Goal: Transaction & Acquisition: Purchase product/service

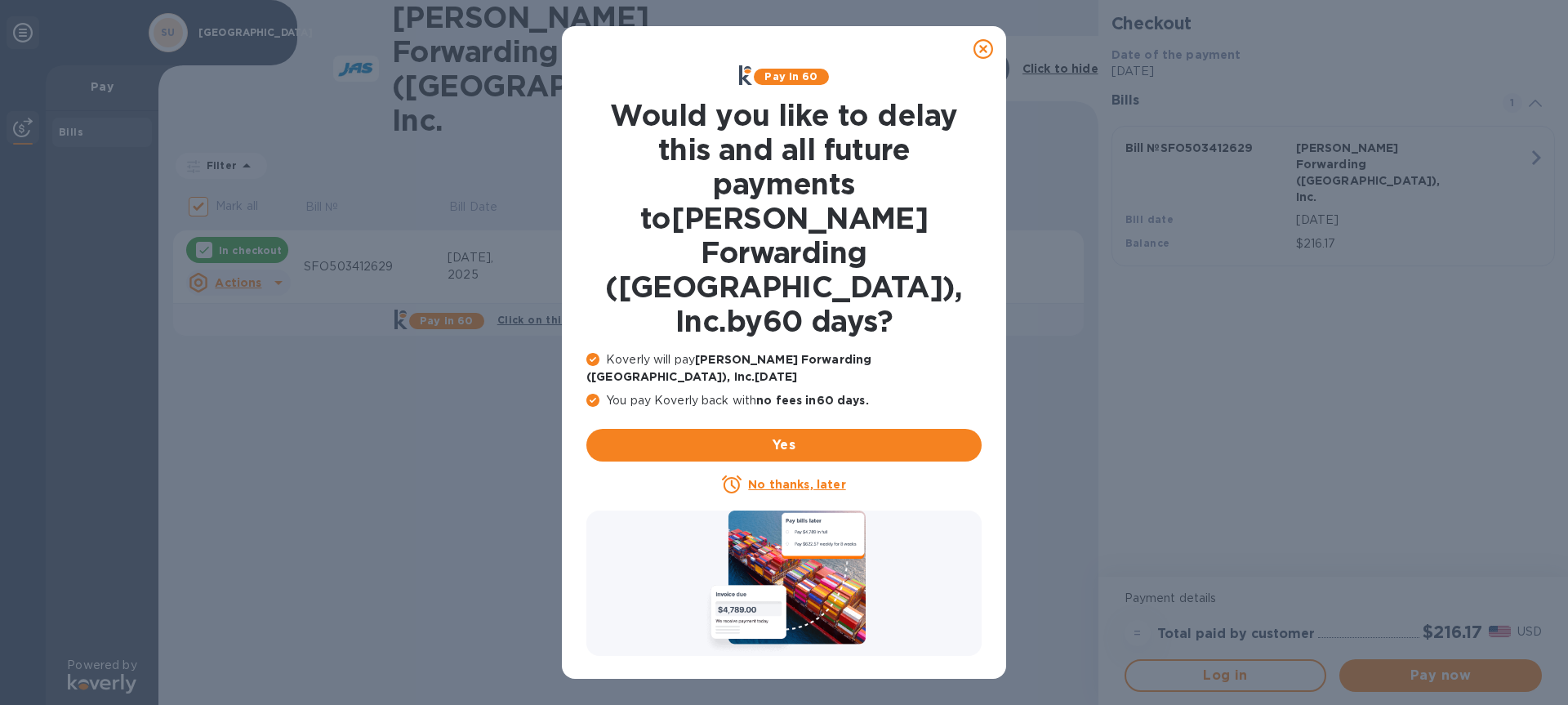
click at [812, 477] on u "No thanks, later" at bounding box center [796, 483] width 97 height 13
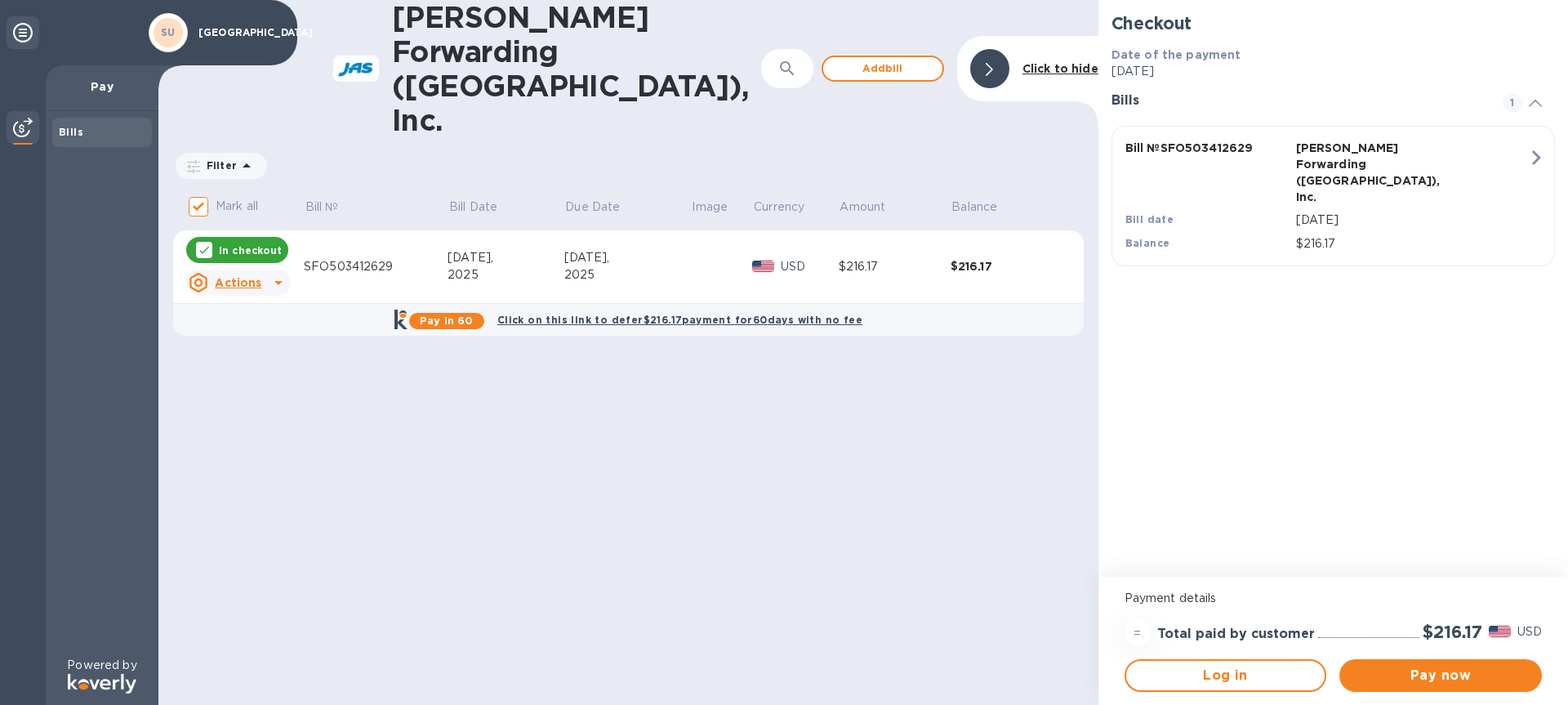
click at [626, 249] on div "Oct 8," at bounding box center [627, 258] width 126 height 17
click at [1416, 669] on span "Pay now" at bounding box center [1440, 675] width 176 height 20
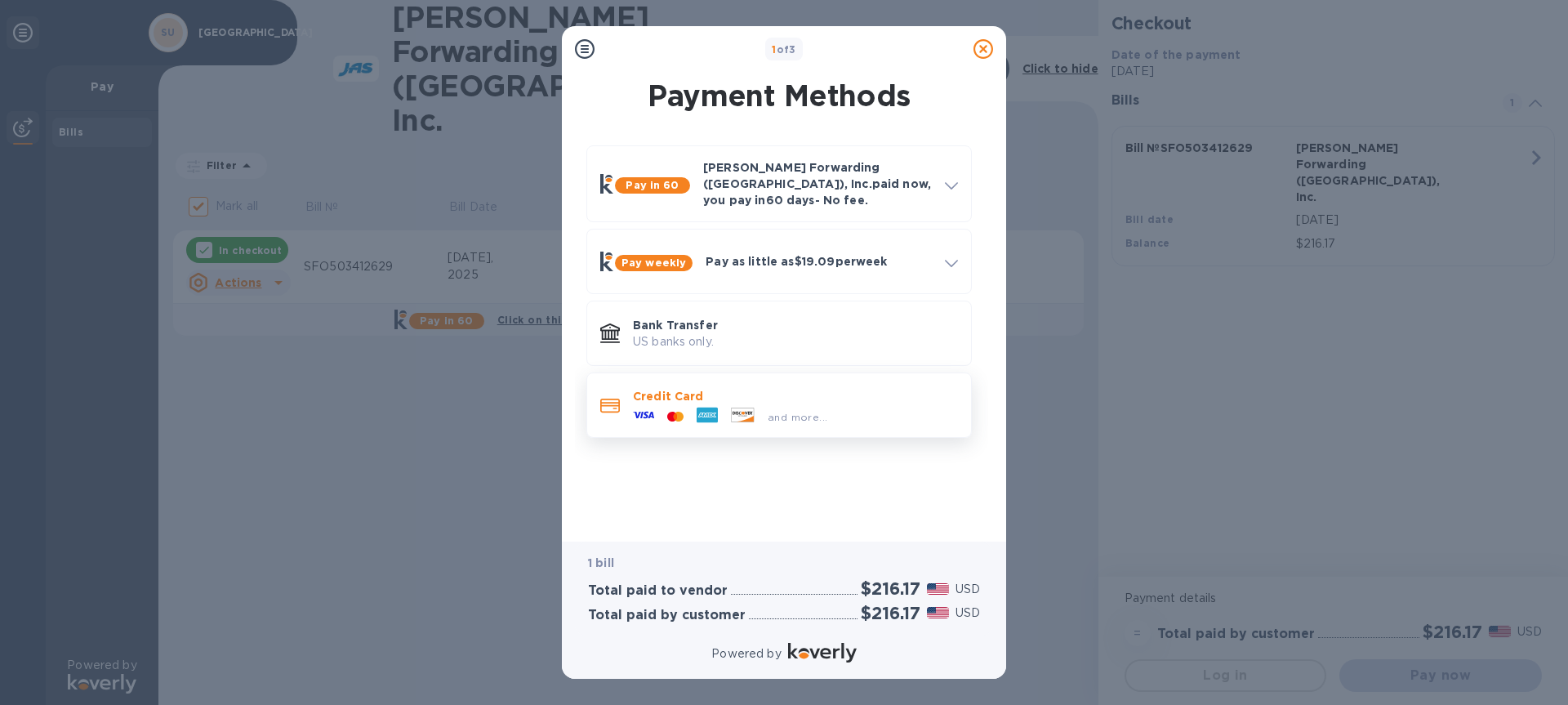
click at [700, 389] on p "Credit Card" at bounding box center [795, 396] width 325 height 16
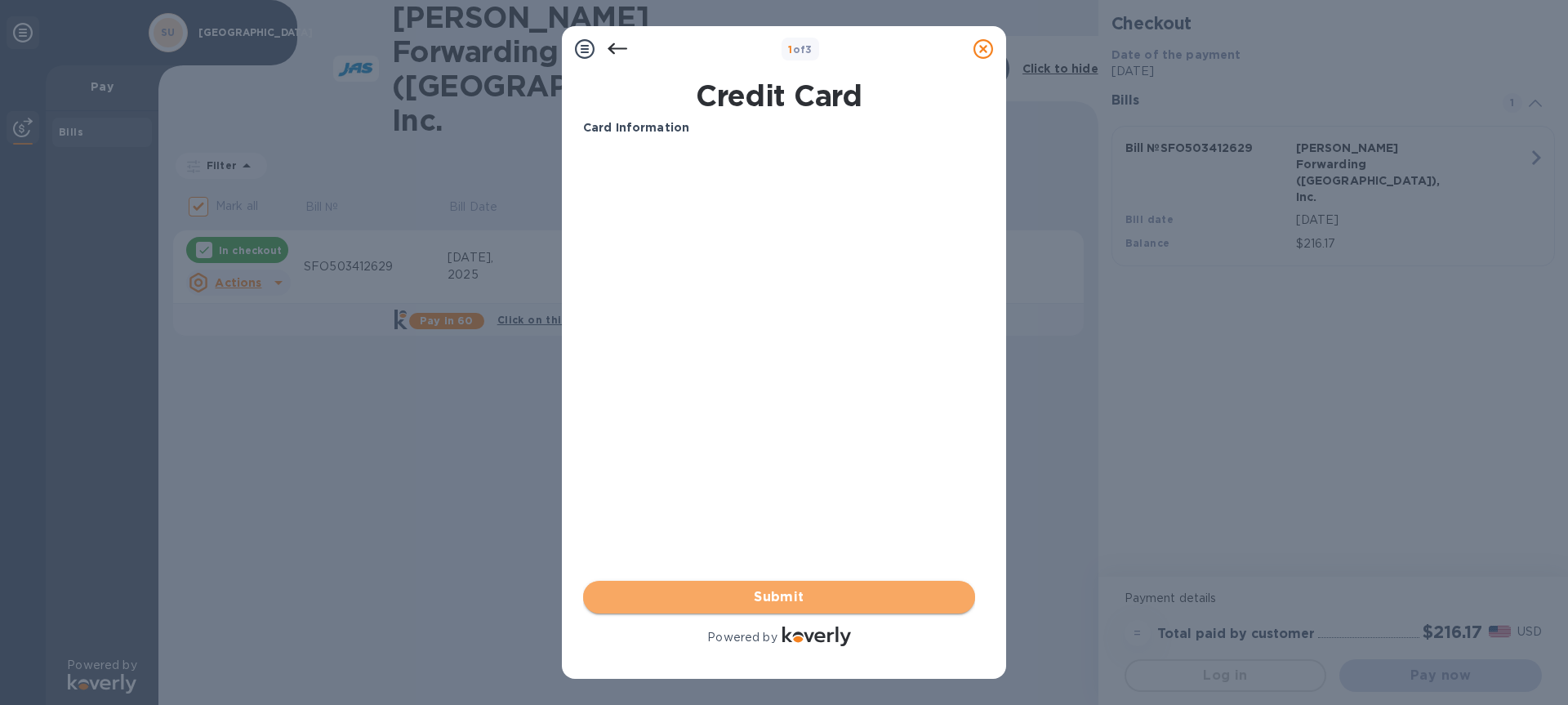
click at [849, 604] on span "Submit" at bounding box center [779, 597] width 366 height 20
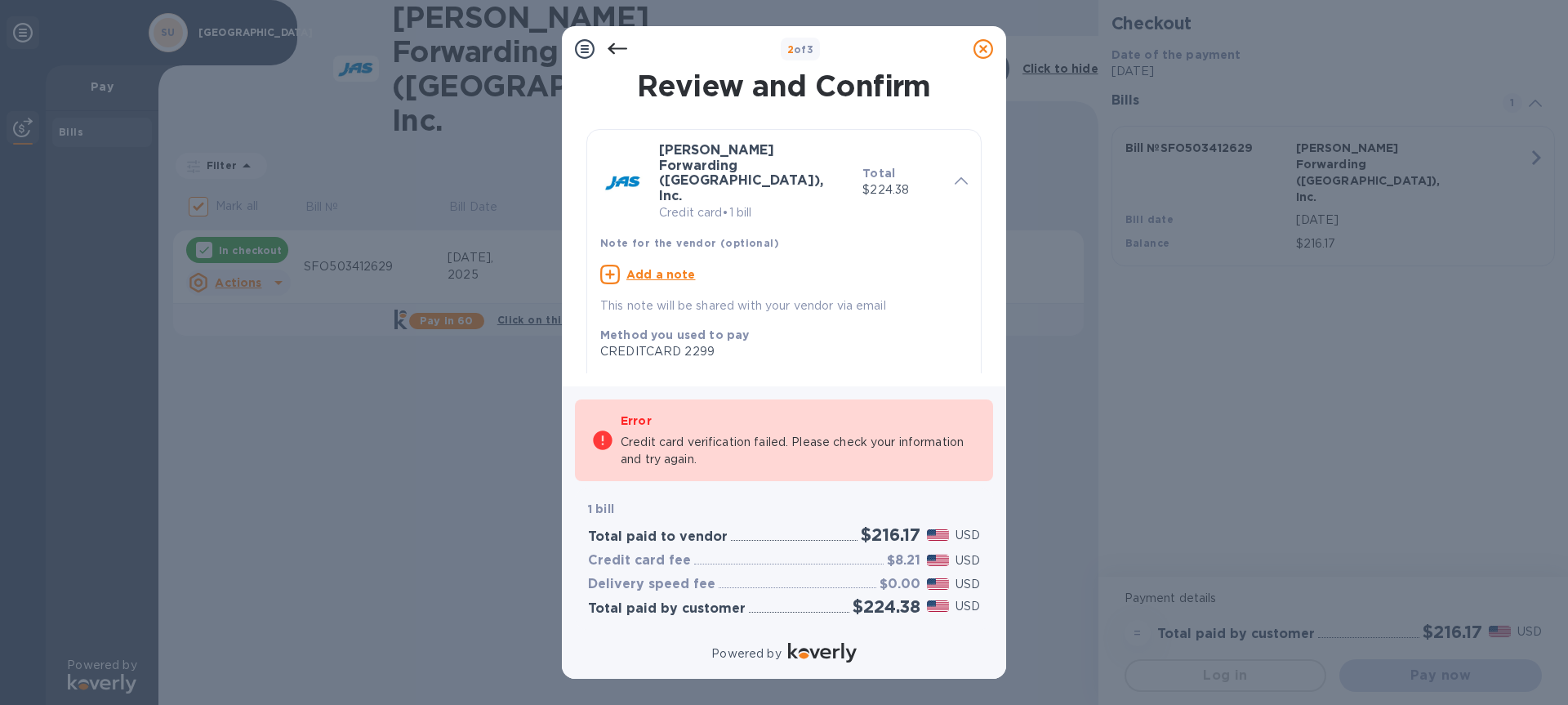
click at [599, 48] on div at bounding box center [585, 49] width 33 height 33
click at [612, 47] on icon at bounding box center [617, 49] width 20 height 20
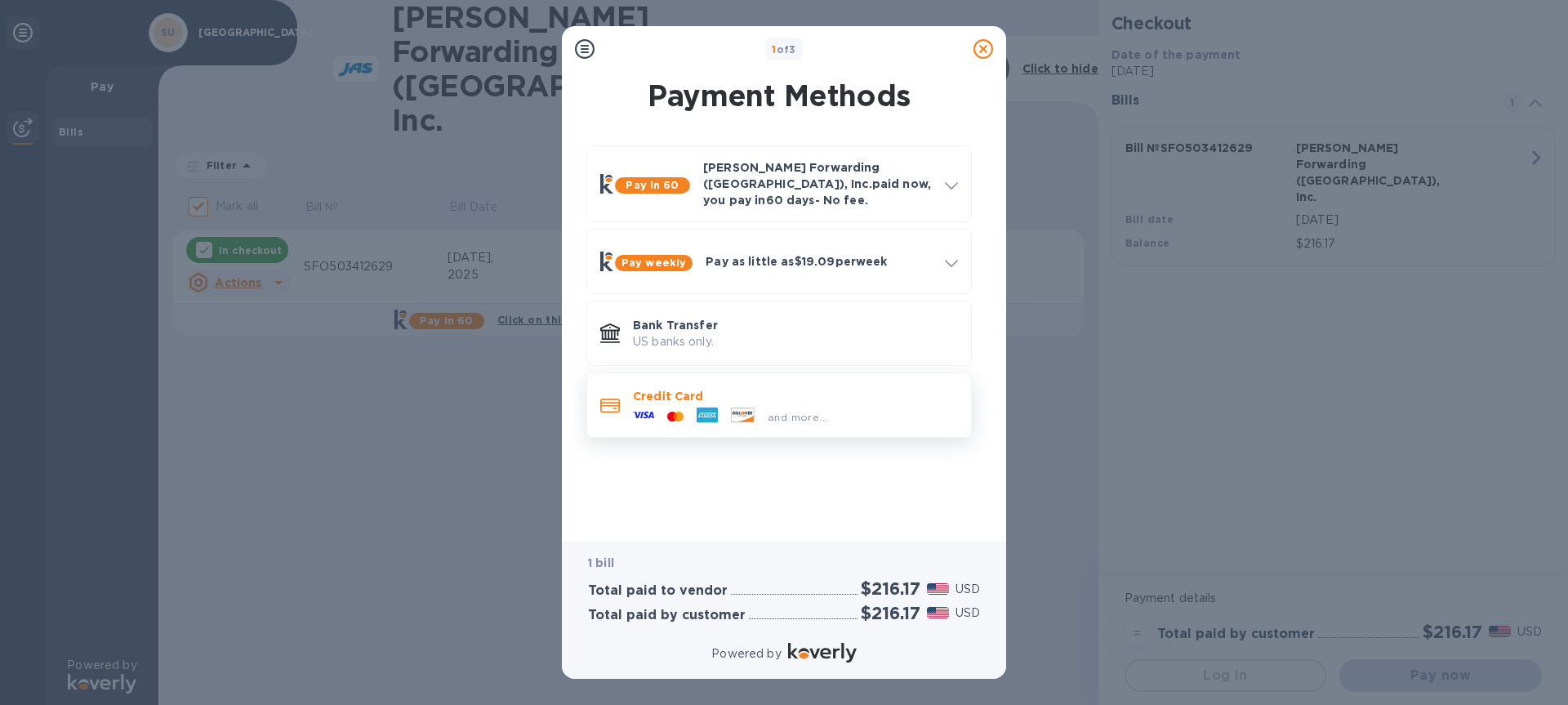
click at [693, 404] on div at bounding box center [708, 416] width 34 height 25
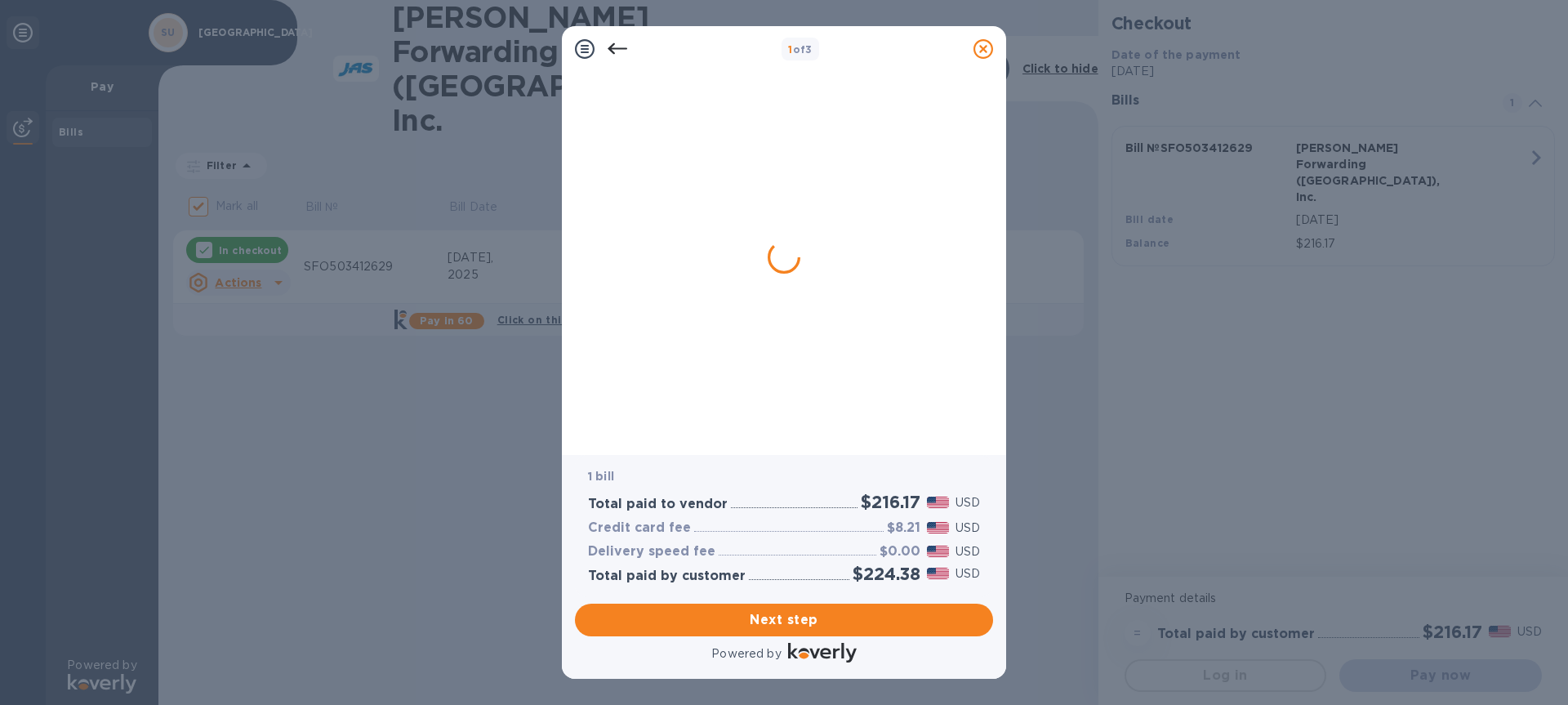
click at [853, 598] on div "Next step" at bounding box center [784, 619] width 431 height 46
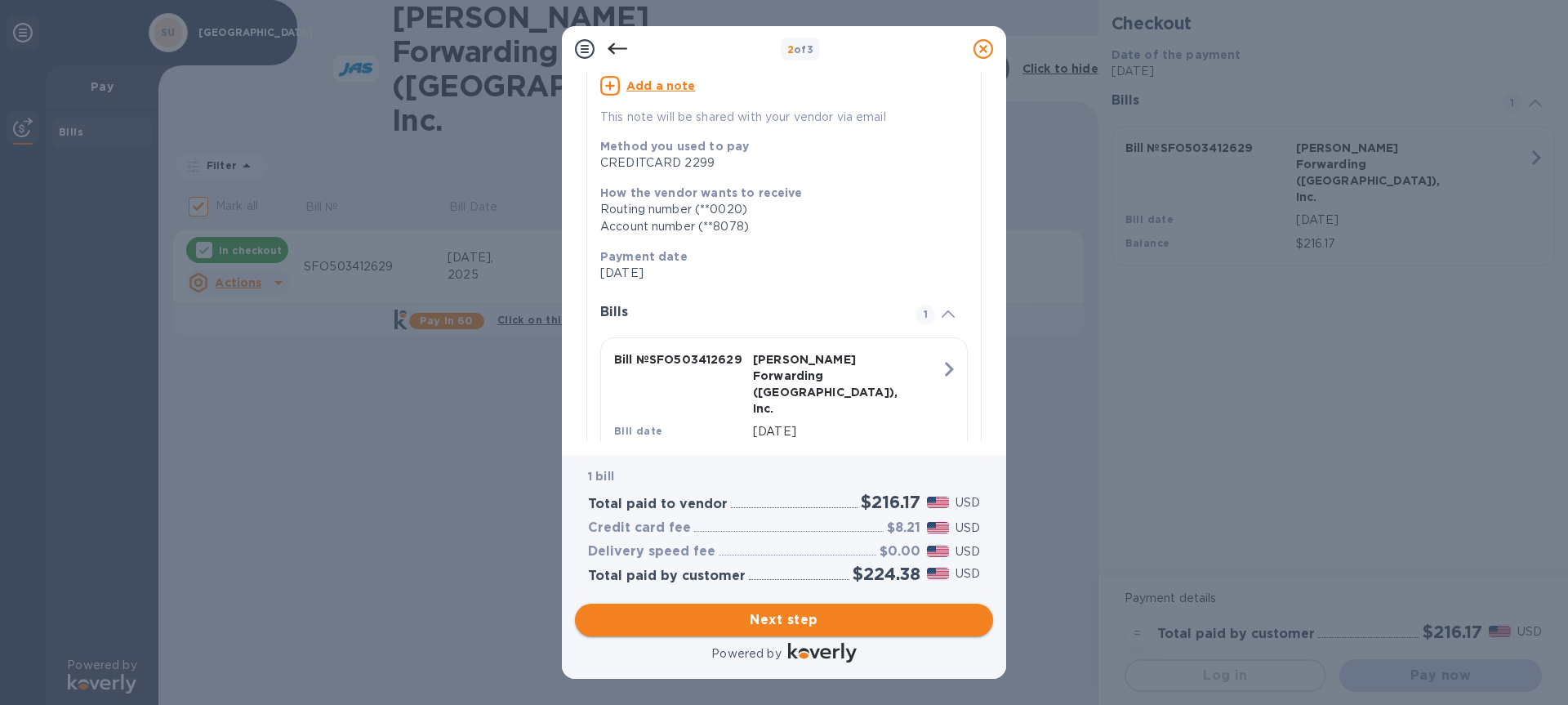
click at [883, 611] on span "Next step" at bounding box center [784, 619] width 392 height 20
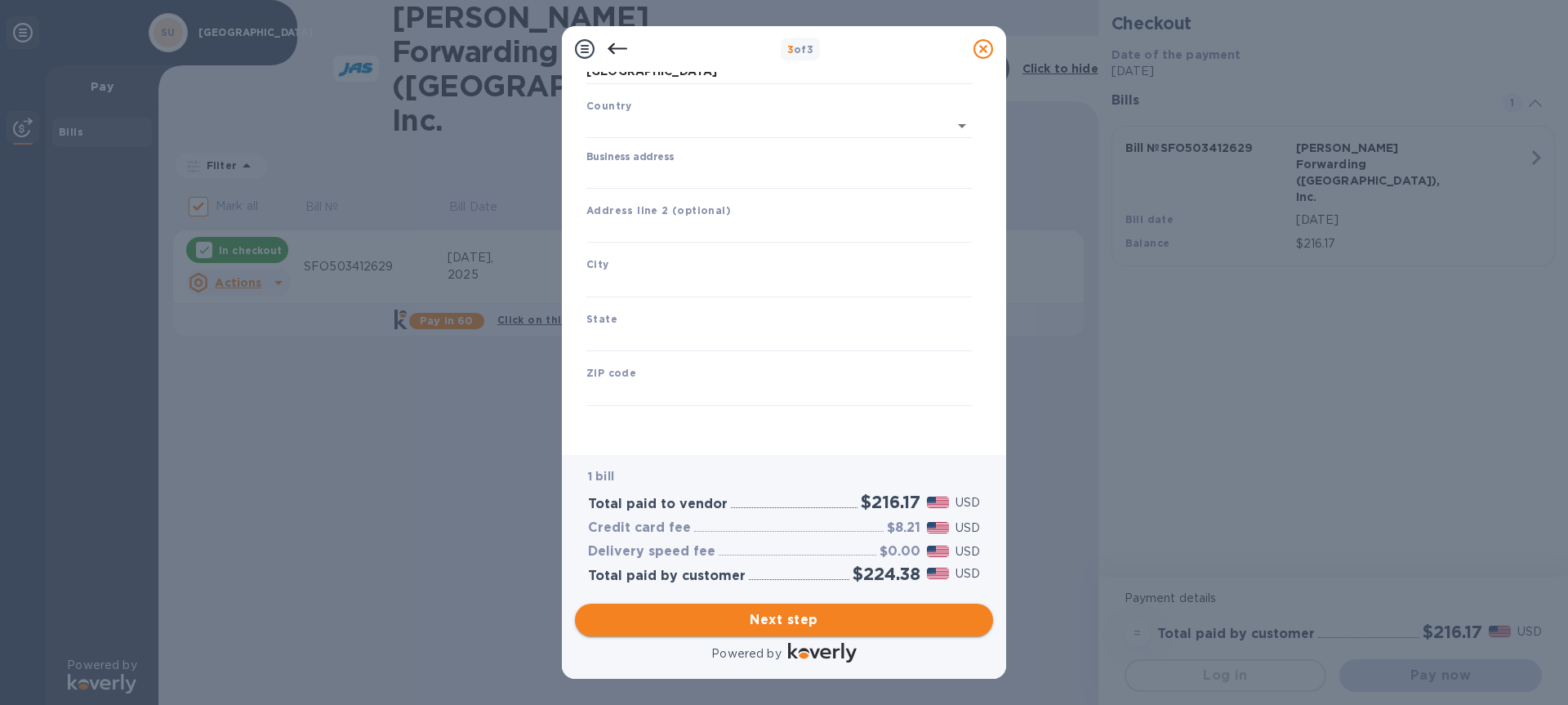
type input "United States"
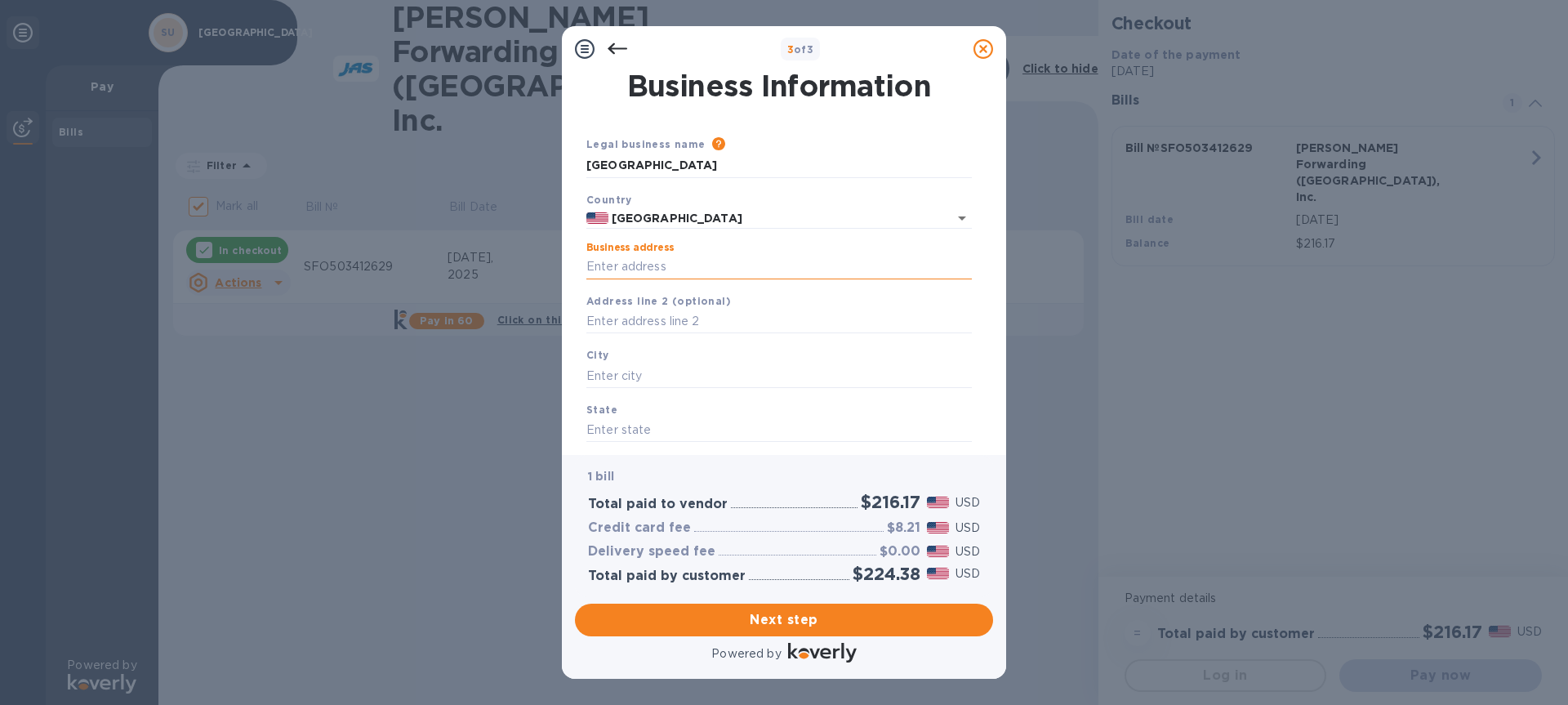
click at [749, 258] on input "Business address" at bounding box center [779, 267] width 386 height 25
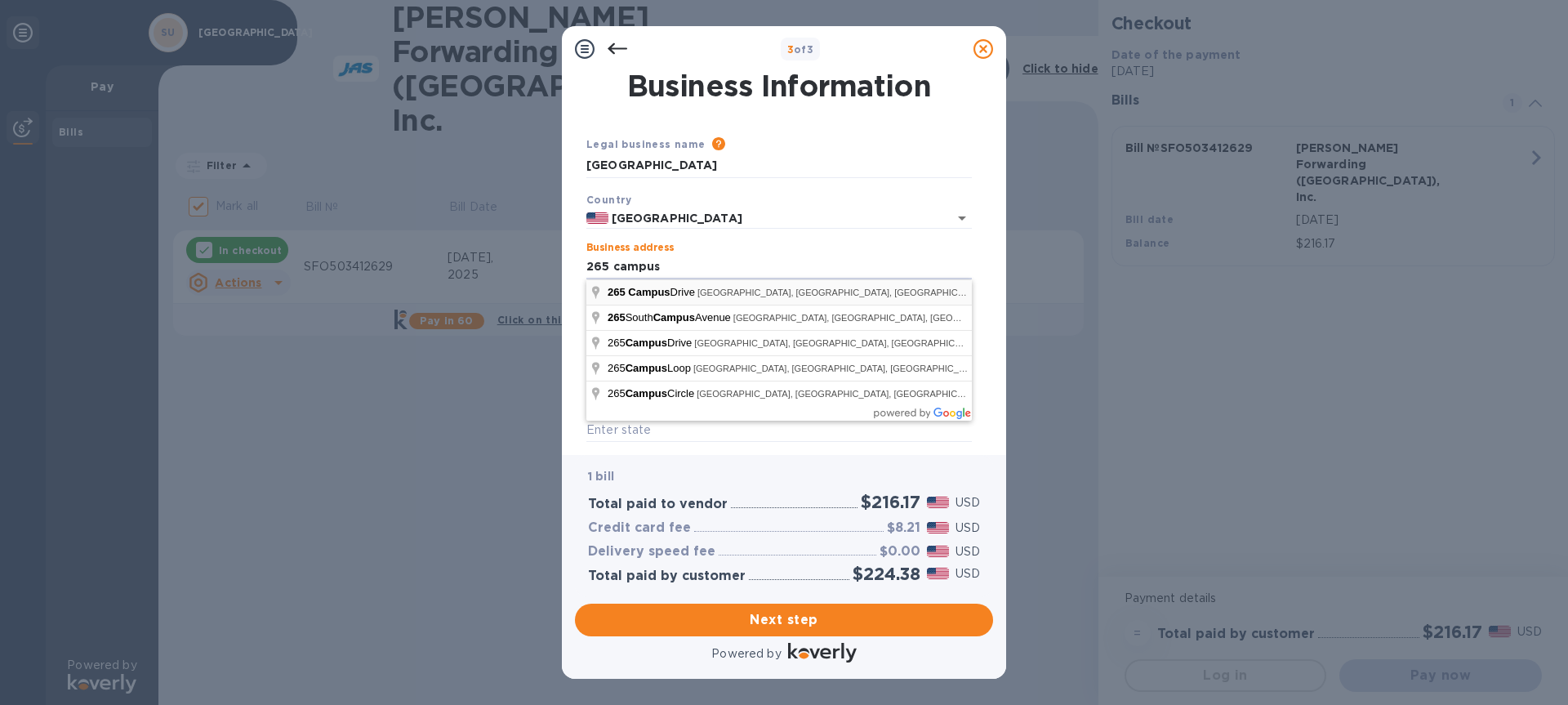
type input "265 Campus Drive"
type input "Stanford"
type input "CA"
type input "94305"
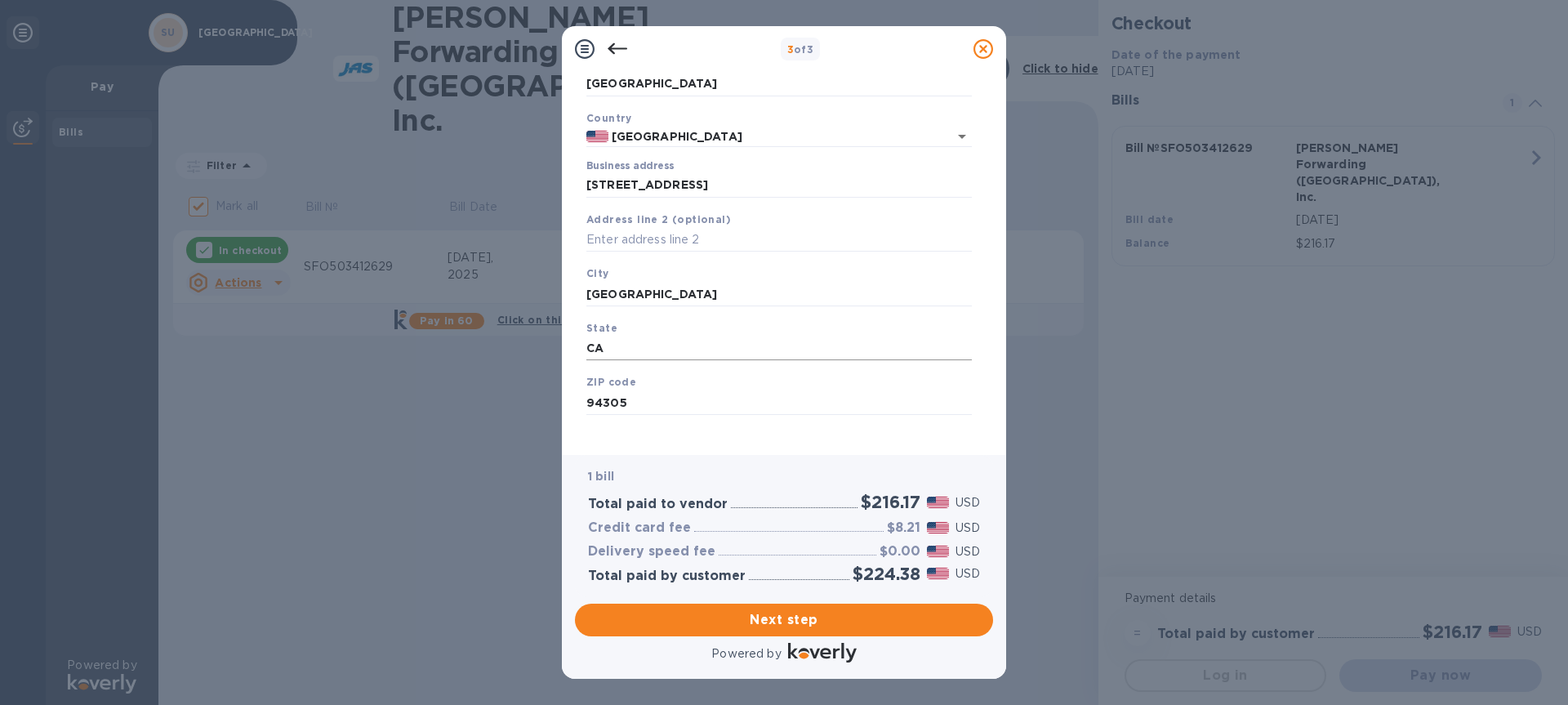
scroll to position [94, 0]
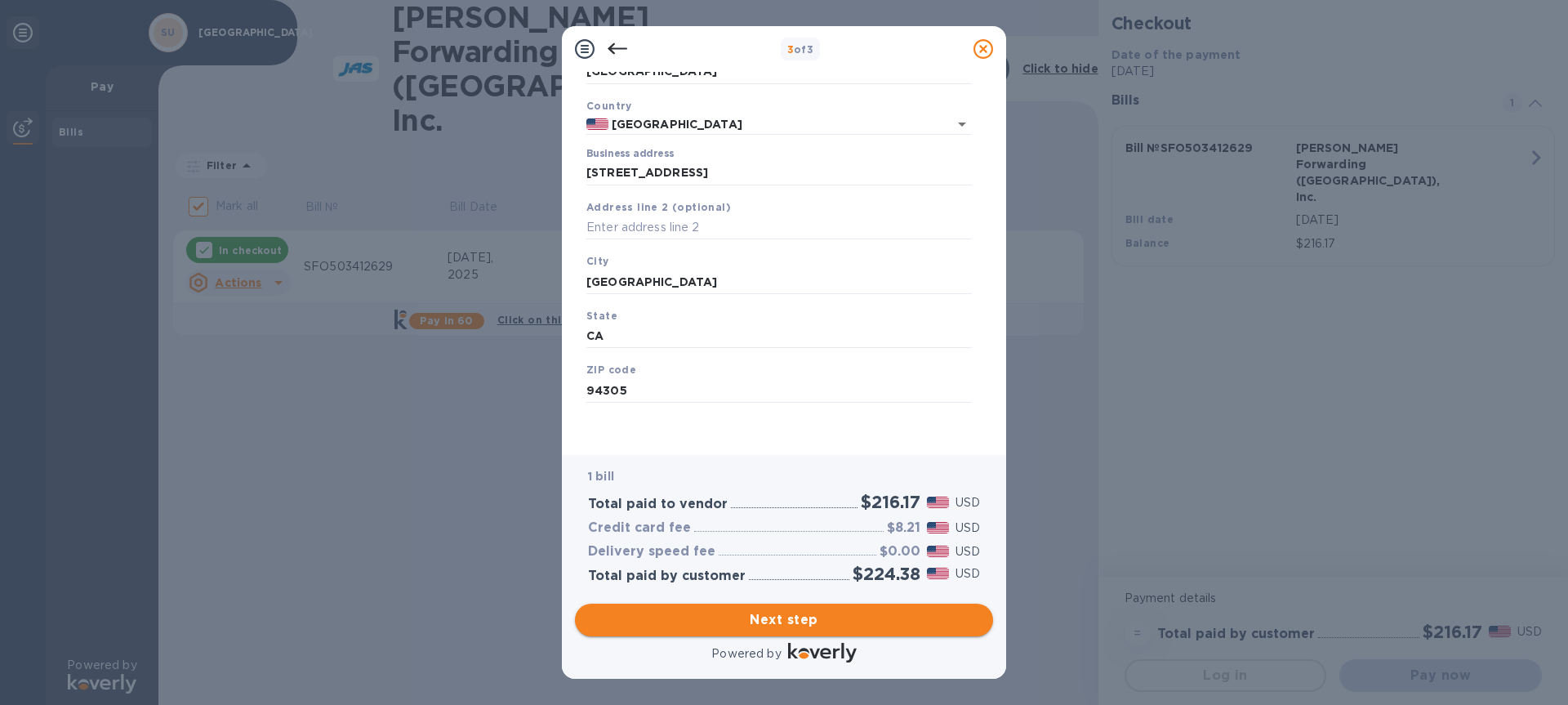
click at [798, 624] on span "Next step" at bounding box center [784, 619] width 392 height 20
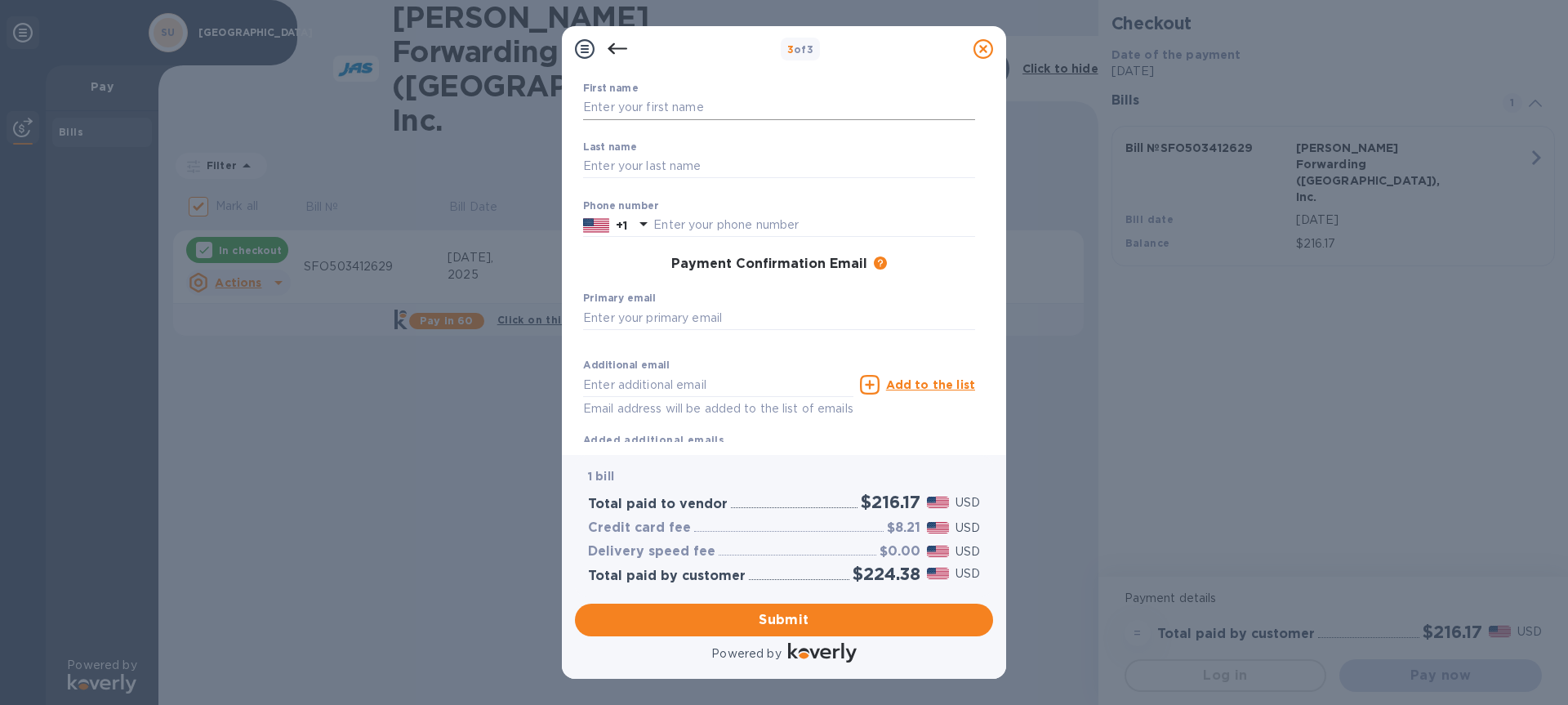
click at [704, 110] on input "text" at bounding box center [779, 107] width 392 height 25
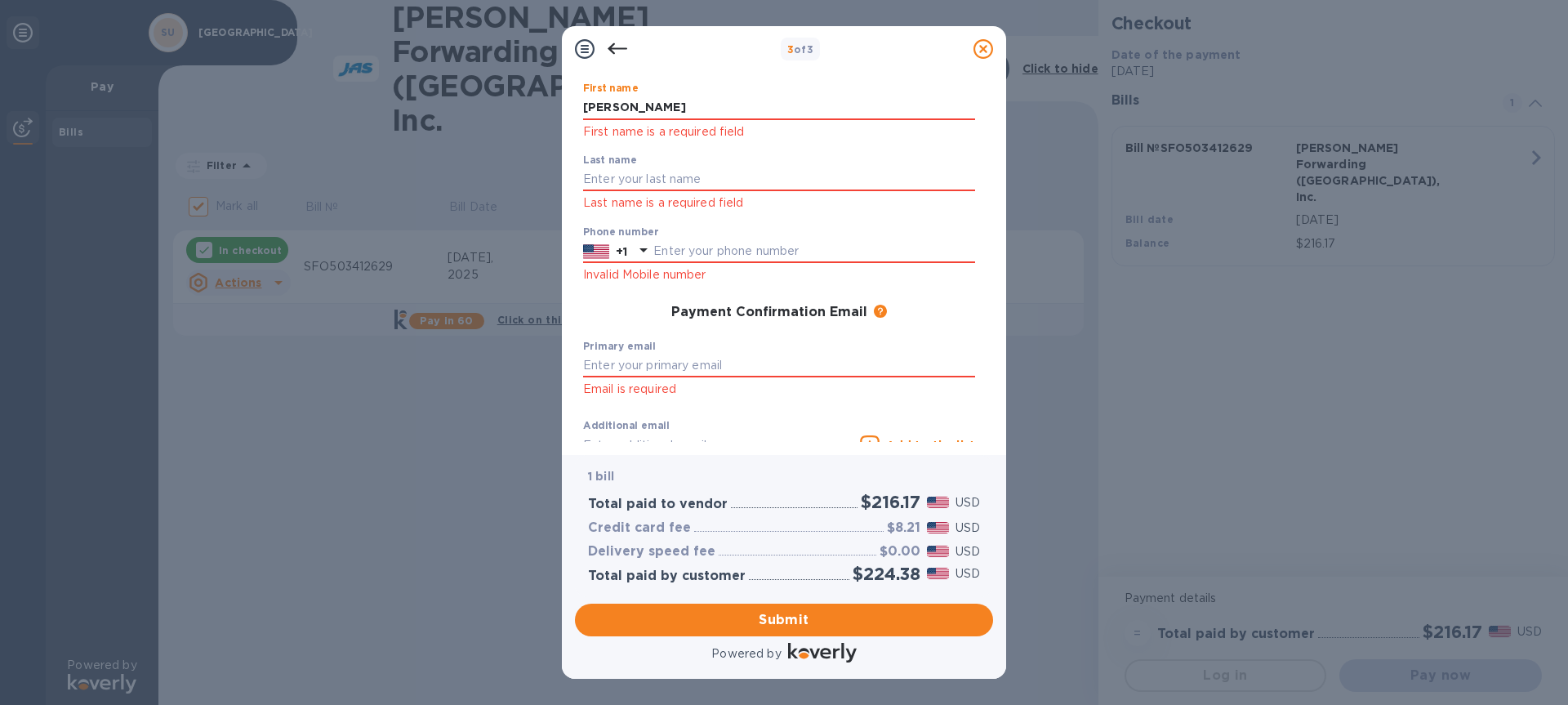
type input "Diehn"
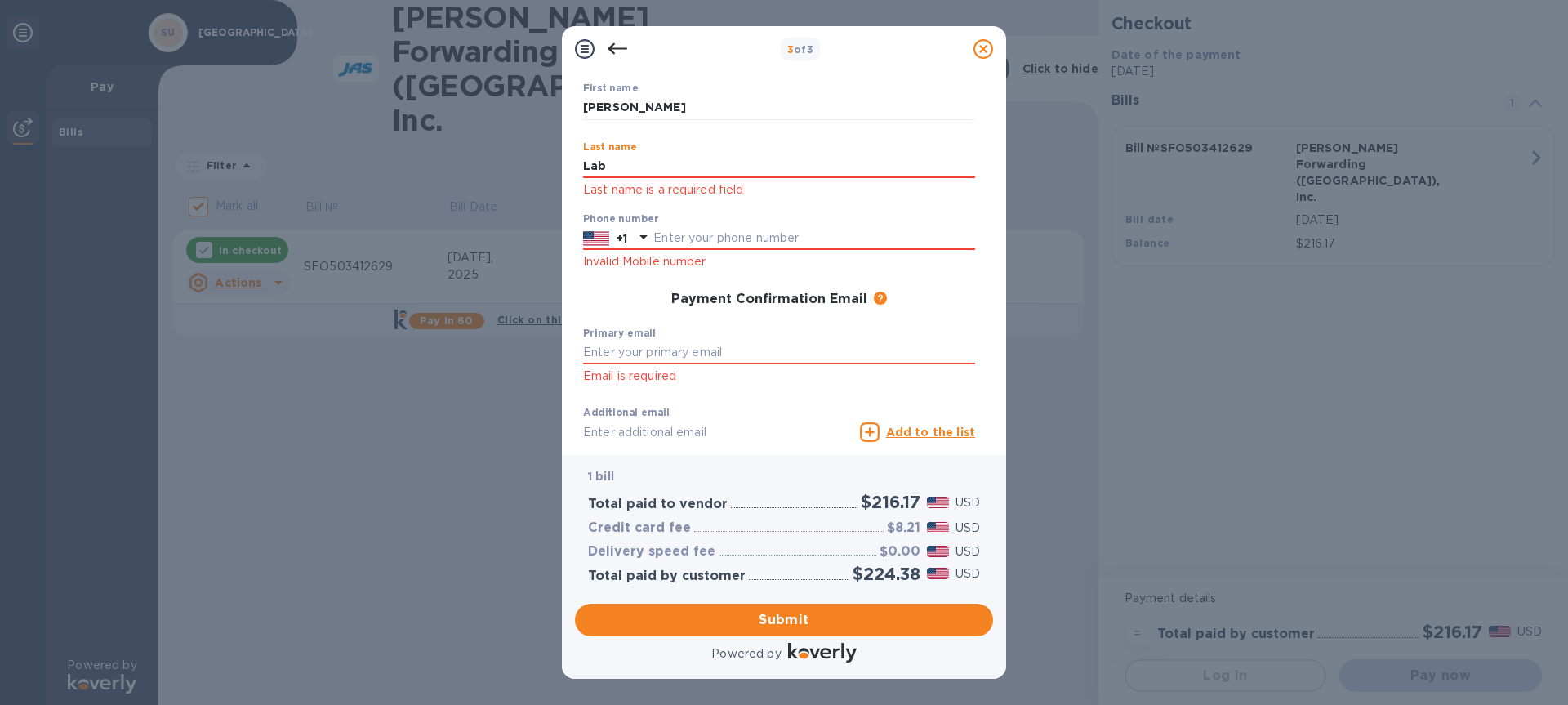
type input "Lab"
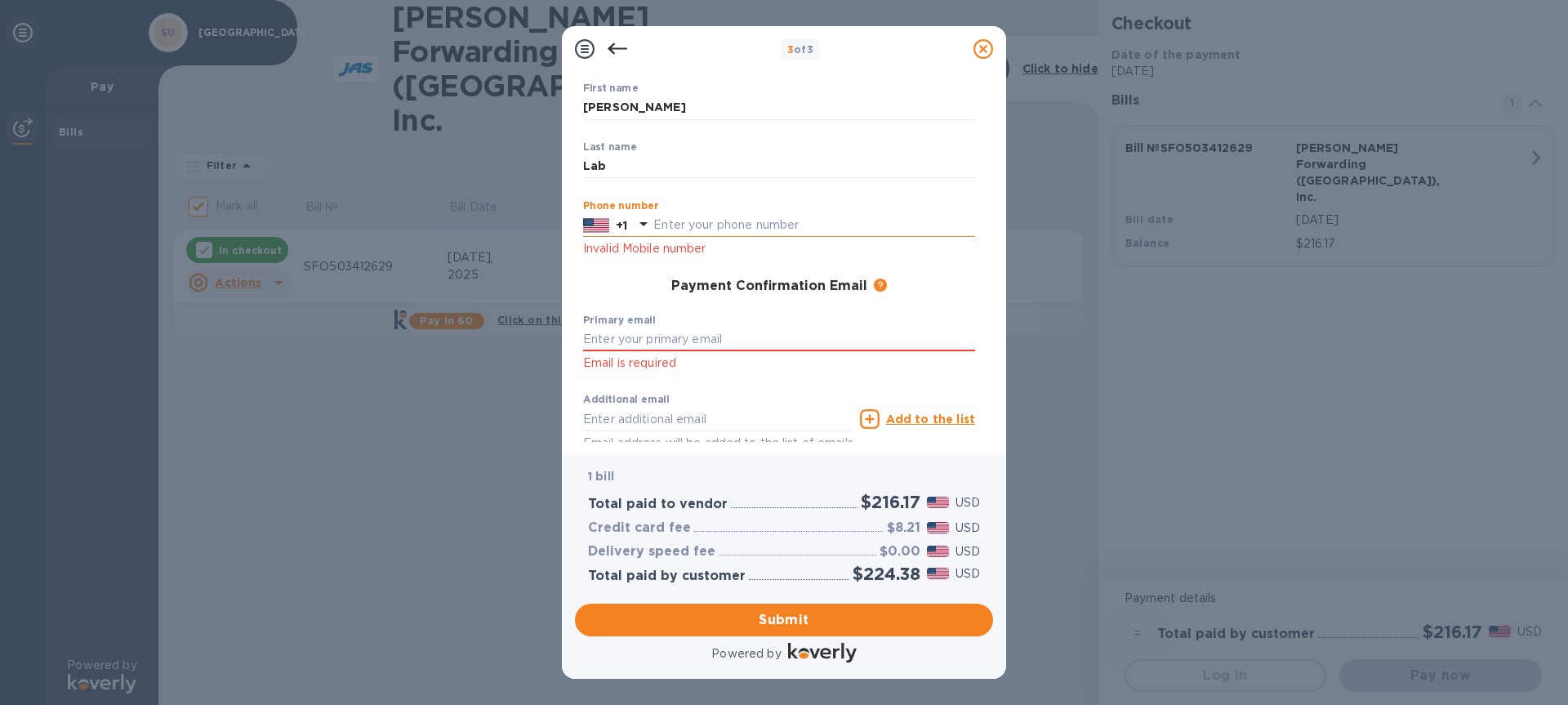
paste input "6507233719"
type input "6507233719"
click at [708, 347] on input "text" at bounding box center [779, 339] width 392 height 25
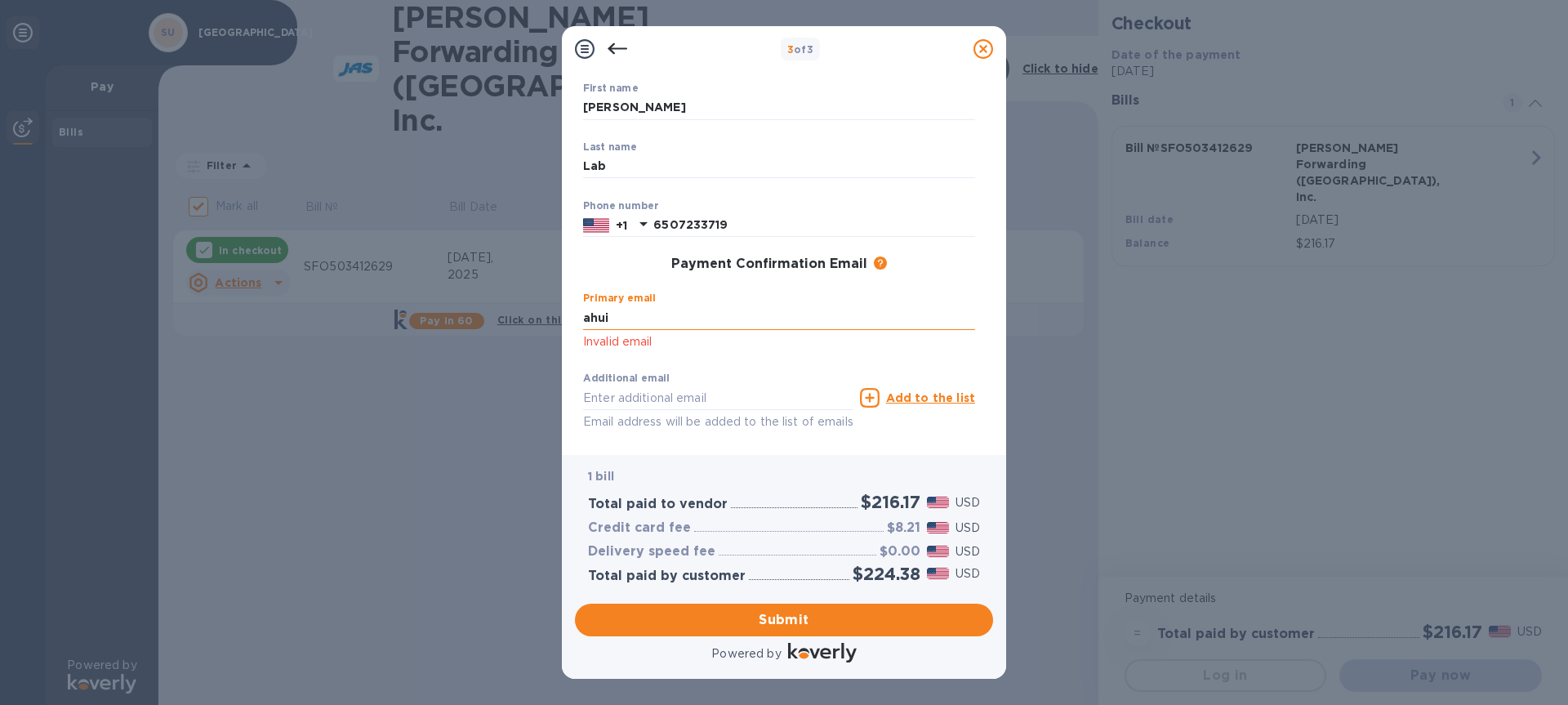
paste input "Angela Bik-Yu Hui <ahui8@stanford.edu>"
click at [697, 319] on input "Angela Bik-Yu Hui <ahui8@stanford.edu>" at bounding box center [779, 318] width 392 height 25
drag, startPoint x: 700, startPoint y: 315, endPoint x: 592, endPoint y: 314, distance: 108.0
click at [592, 314] on input "Angela Bik-Yu Hui <ahui8@stanford.edu>" at bounding box center [779, 318] width 392 height 25
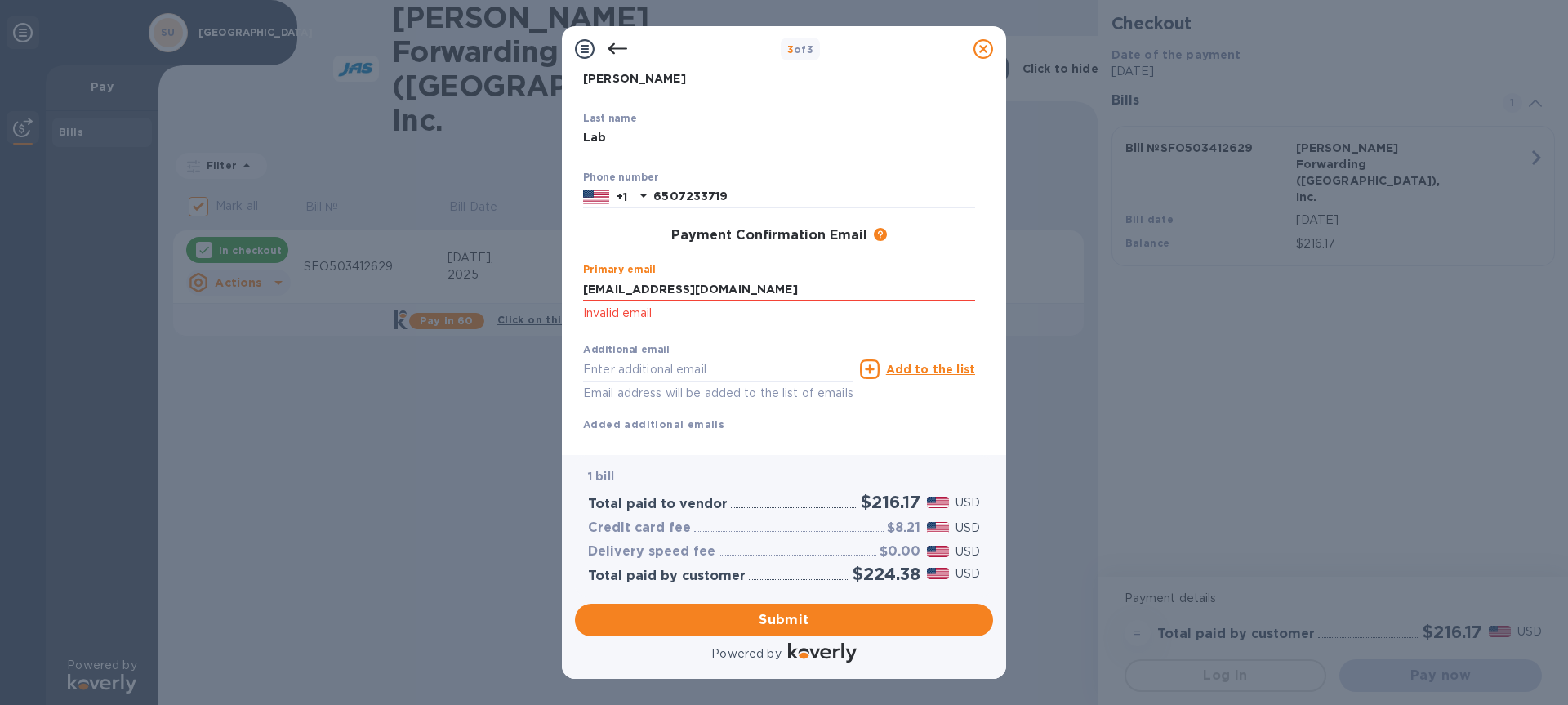
scroll to position [125, 0]
type input "ahui8@stanford.edu"
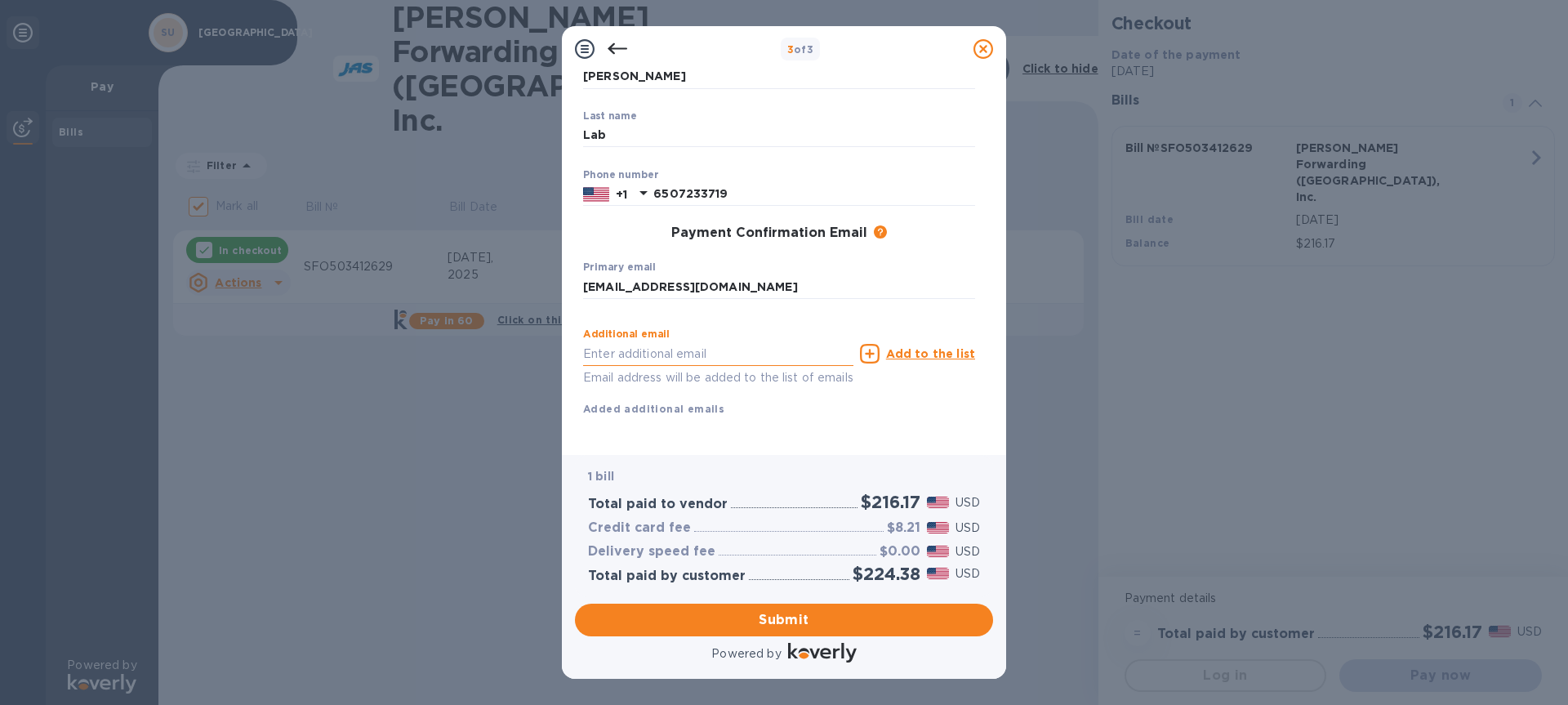
click at [727, 367] on div "Additional email Email address will be added to the list of emails" at bounding box center [718, 357] width 270 height 58
type input "d"
type input "ecshen@stanford.edu"
click at [899, 354] on u "Add to the list" at bounding box center [931, 353] width 89 height 13
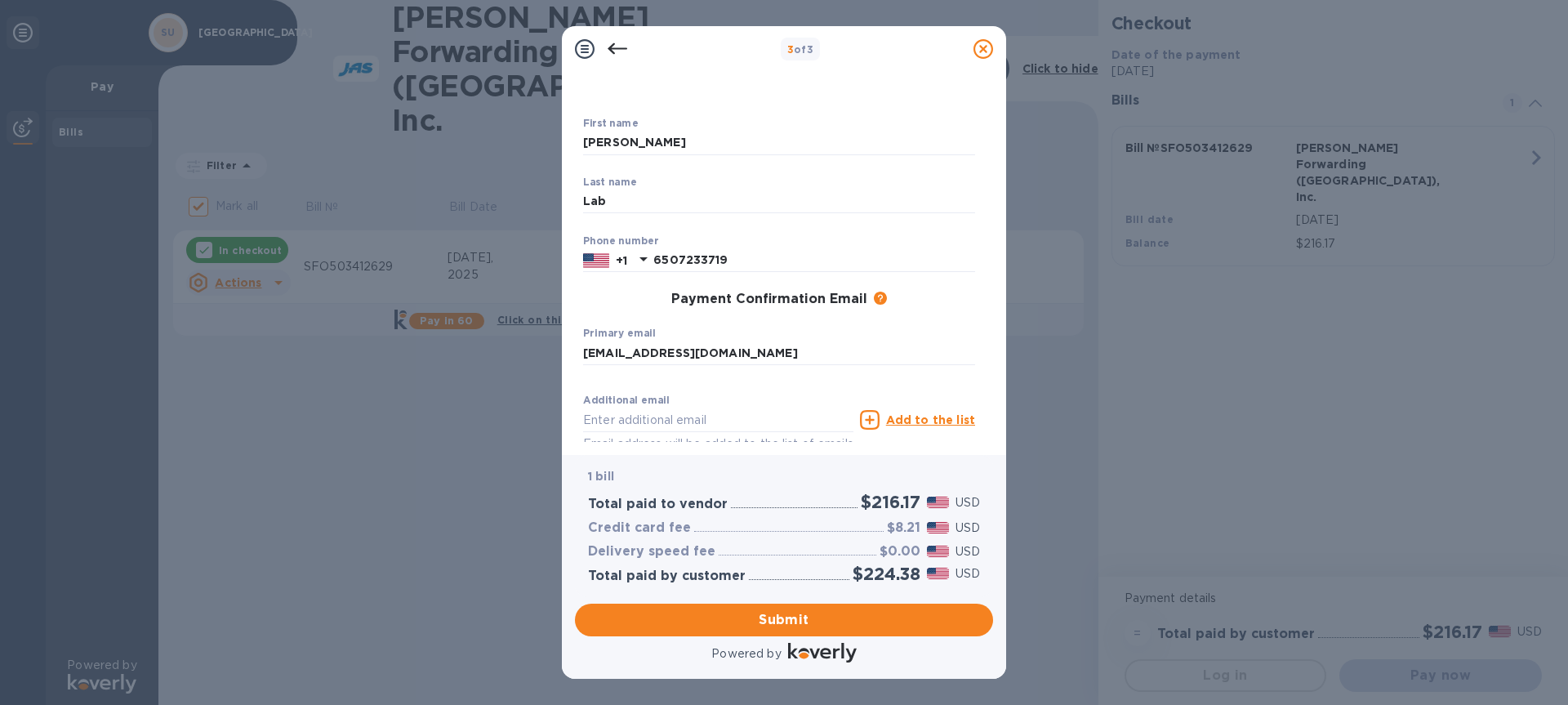
scroll to position [61, 0]
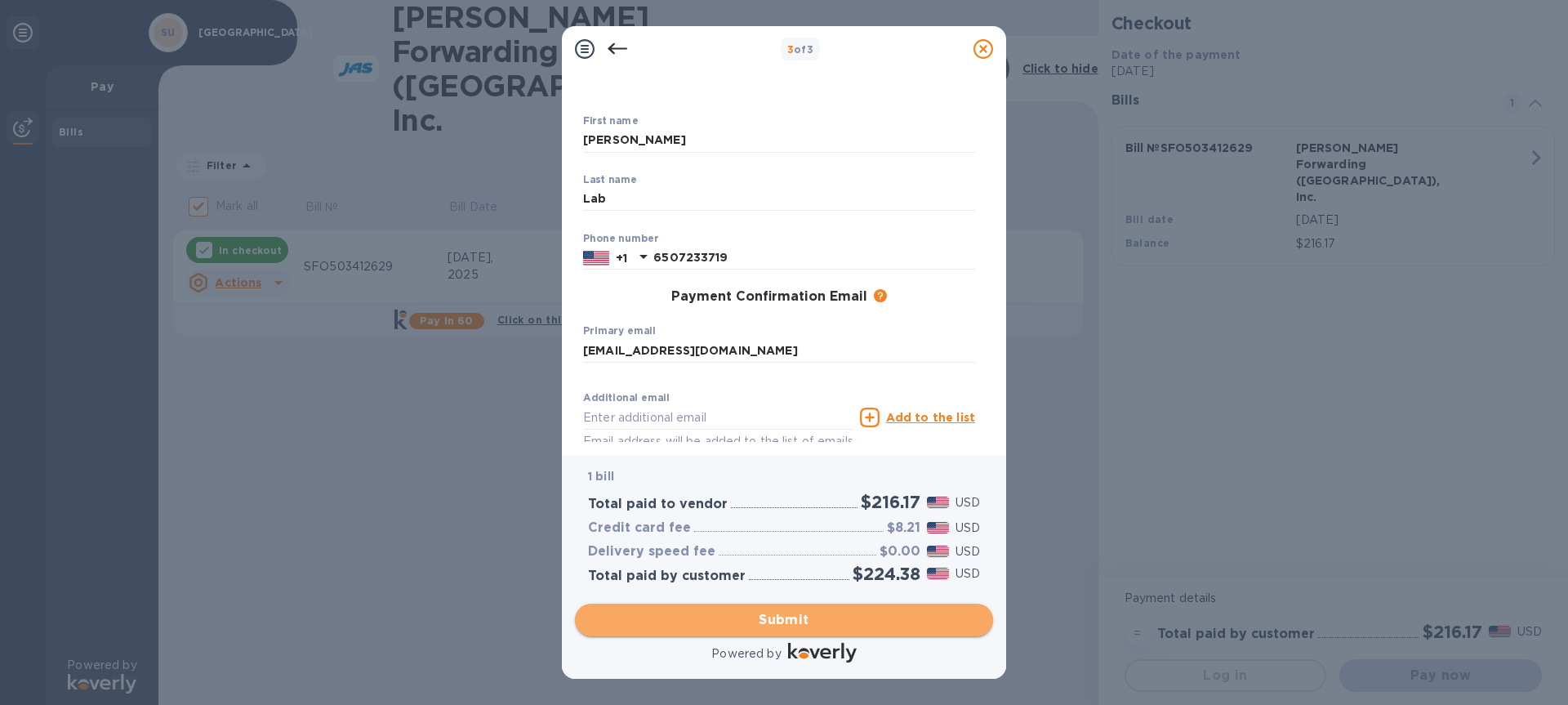
click at [903, 618] on span "Submit" at bounding box center [784, 619] width 392 height 20
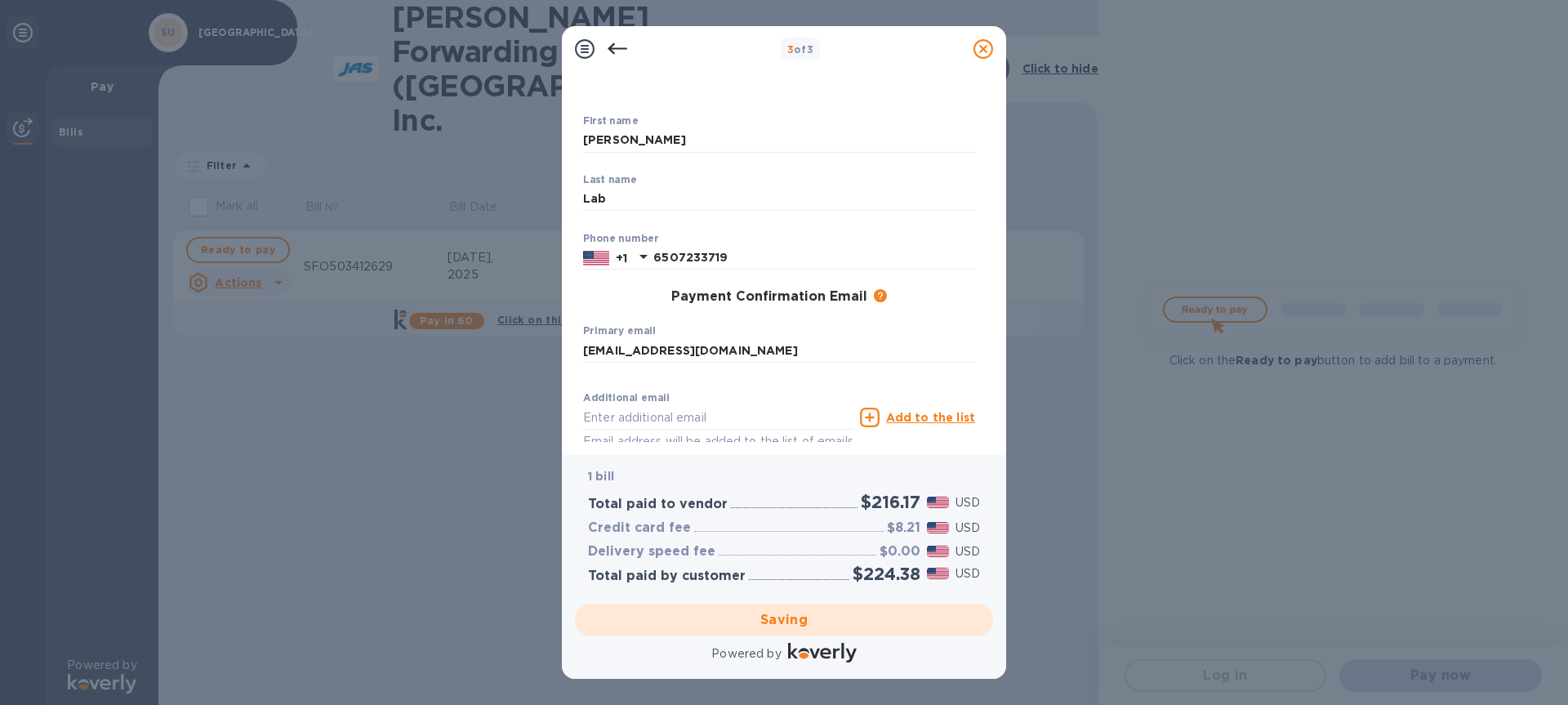
checkbox input "false"
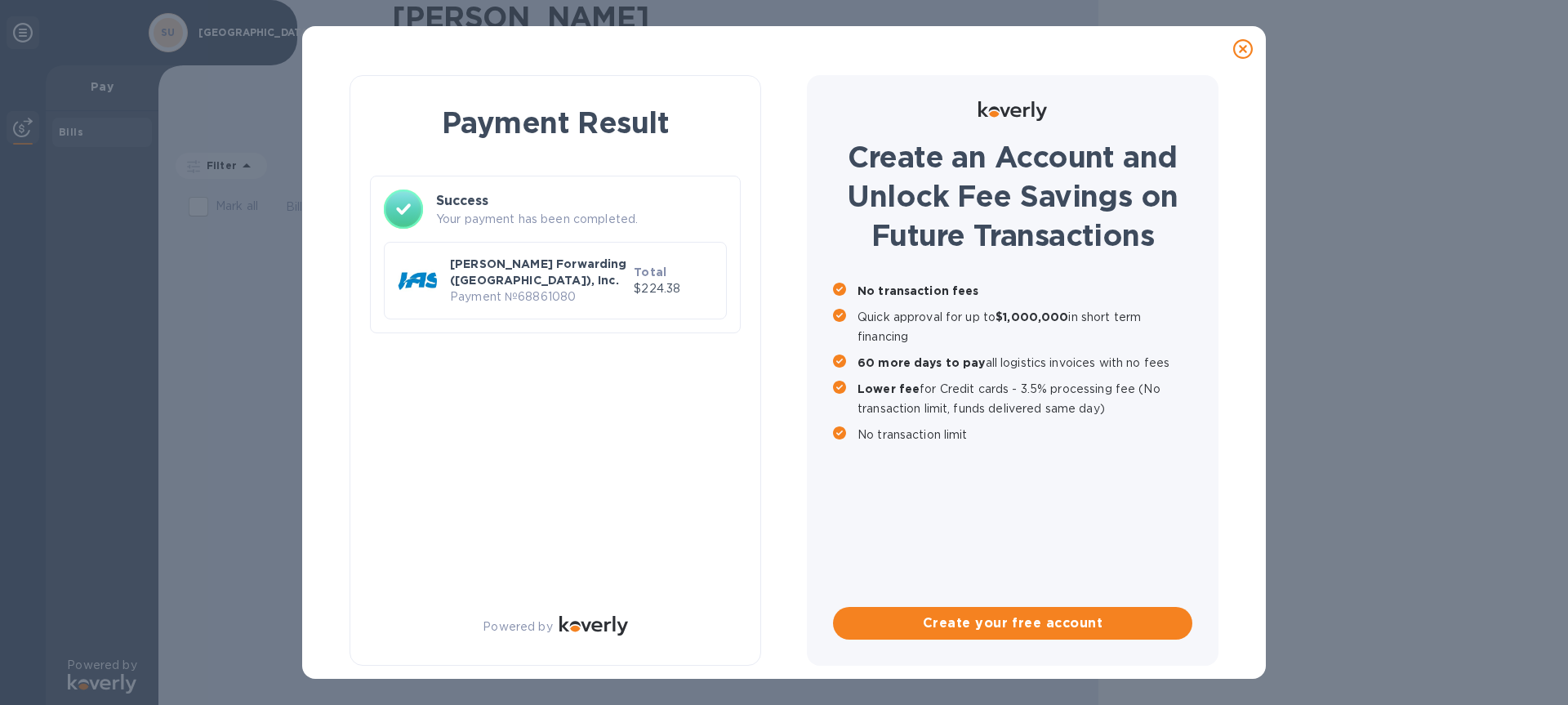
scroll to position [0, 0]
